Goal: Information Seeking & Learning: Learn about a topic

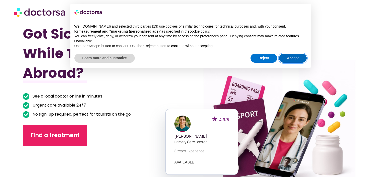
click at [287, 58] on button "Accept" at bounding box center [293, 58] width 28 height 9
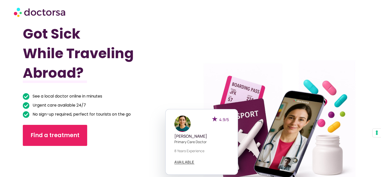
click at [148, 131] on div "Find a treatment" at bounding box center [94, 135] width 142 height 21
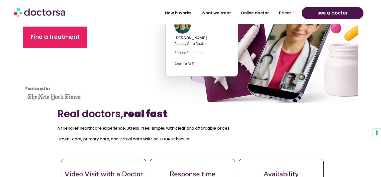
scroll to position [482, 0]
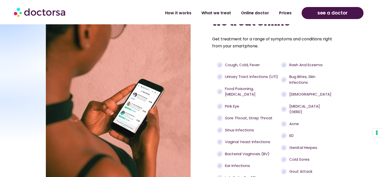
click at [340, 111] on section "Some conditions we treat online Get treatment for a range of symptoms and condi…" at bounding box center [190, 101] width 381 height 194
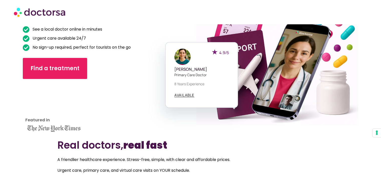
scroll to position [0, 0]
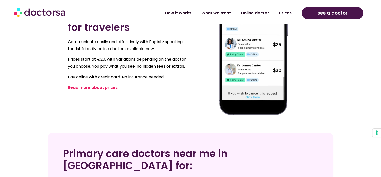
scroll to position [376, 0]
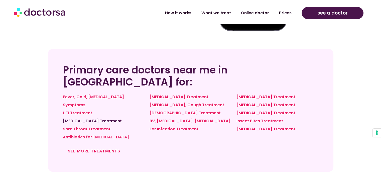
click at [85, 118] on link "[MEDICAL_DATA] Treatment" at bounding box center [92, 121] width 59 height 6
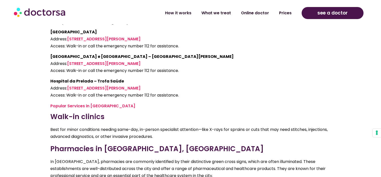
scroll to position [1168, 0]
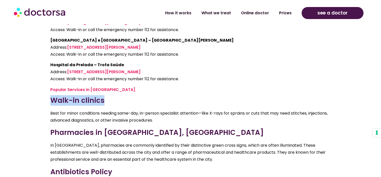
drag, startPoint x: 48, startPoint y: 39, endPoint x: 121, endPoint y: 40, distance: 73.4
click at [121, 40] on div "A Tourist’s Guide to Medical Care in Porto Online Consultations: Great for mino…" at bounding box center [190, 65] width 285 height 456
copy h3 "Walk-in clinics"
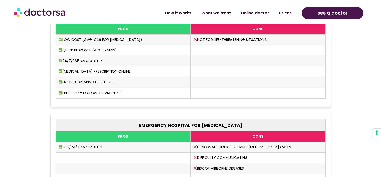
scroll to position [1418, 0]
